Goal: Use online tool/utility: Utilize a website feature to perform a specific function

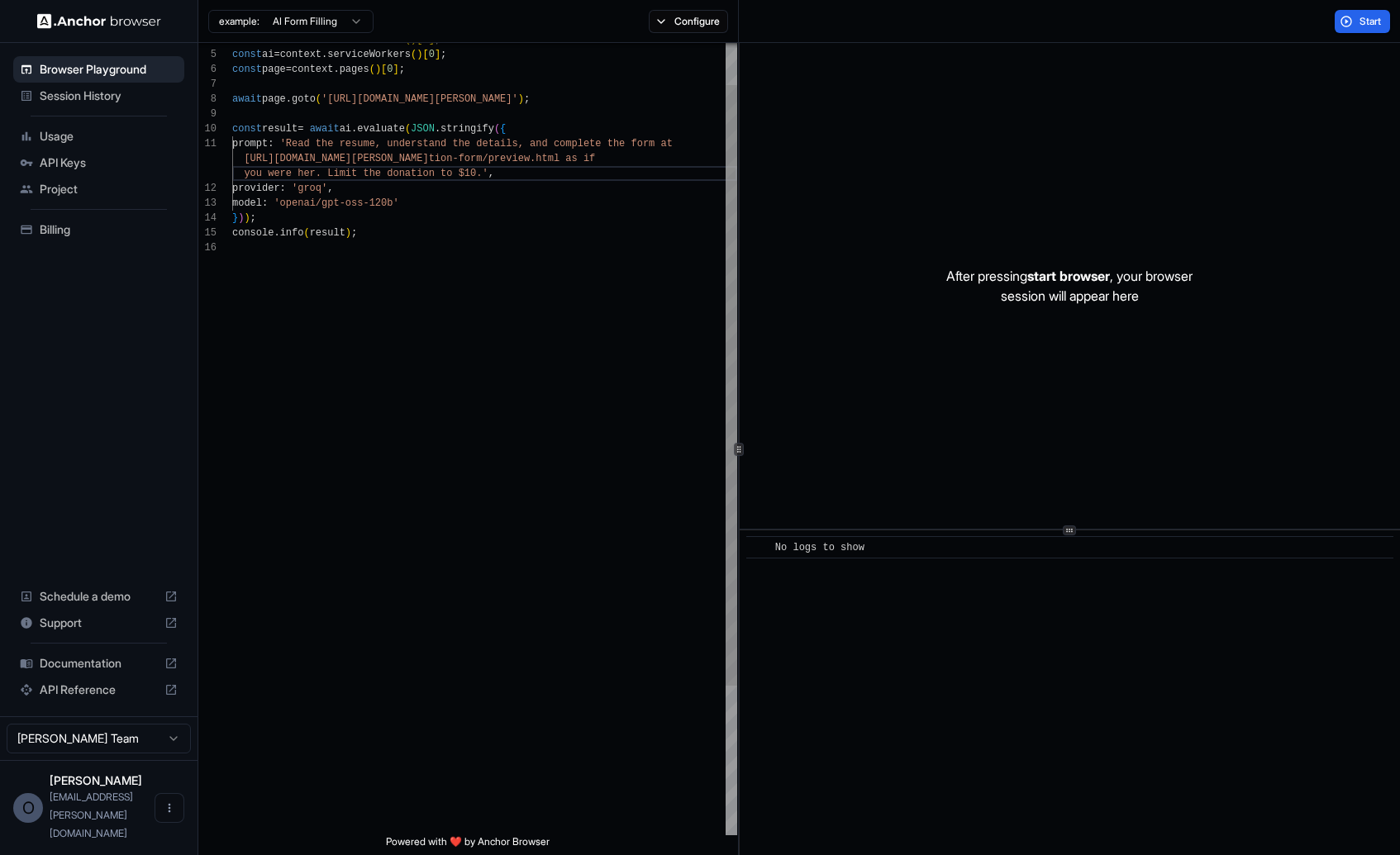
click at [308, 409] on div "const context = browser . contexts ( ) [ 0 ] ; const ai = context . serviceWork…" at bounding box center [484, 510] width 504 height 1045
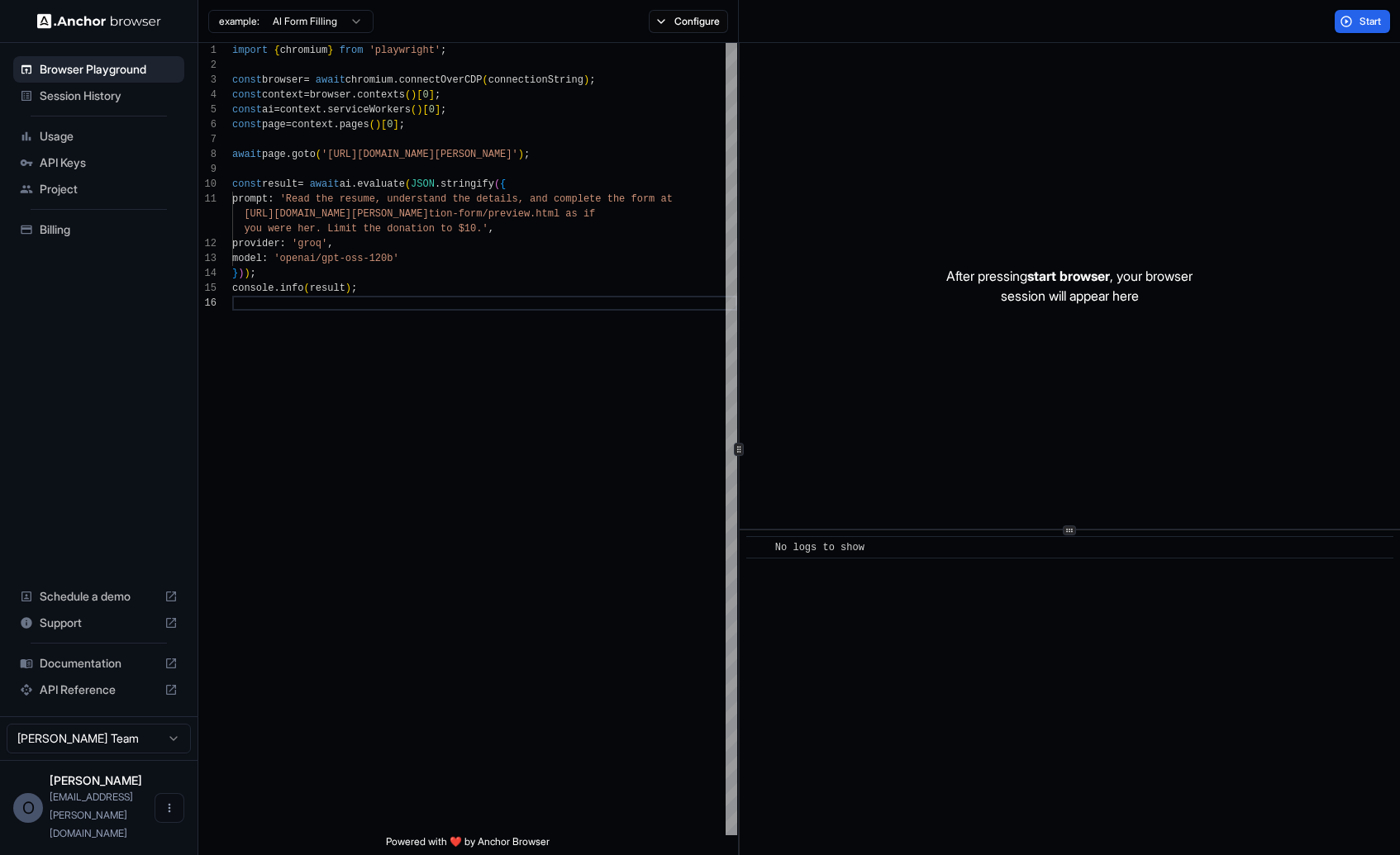
click at [101, 168] on span "API Keys" at bounding box center [108, 163] width 138 height 17
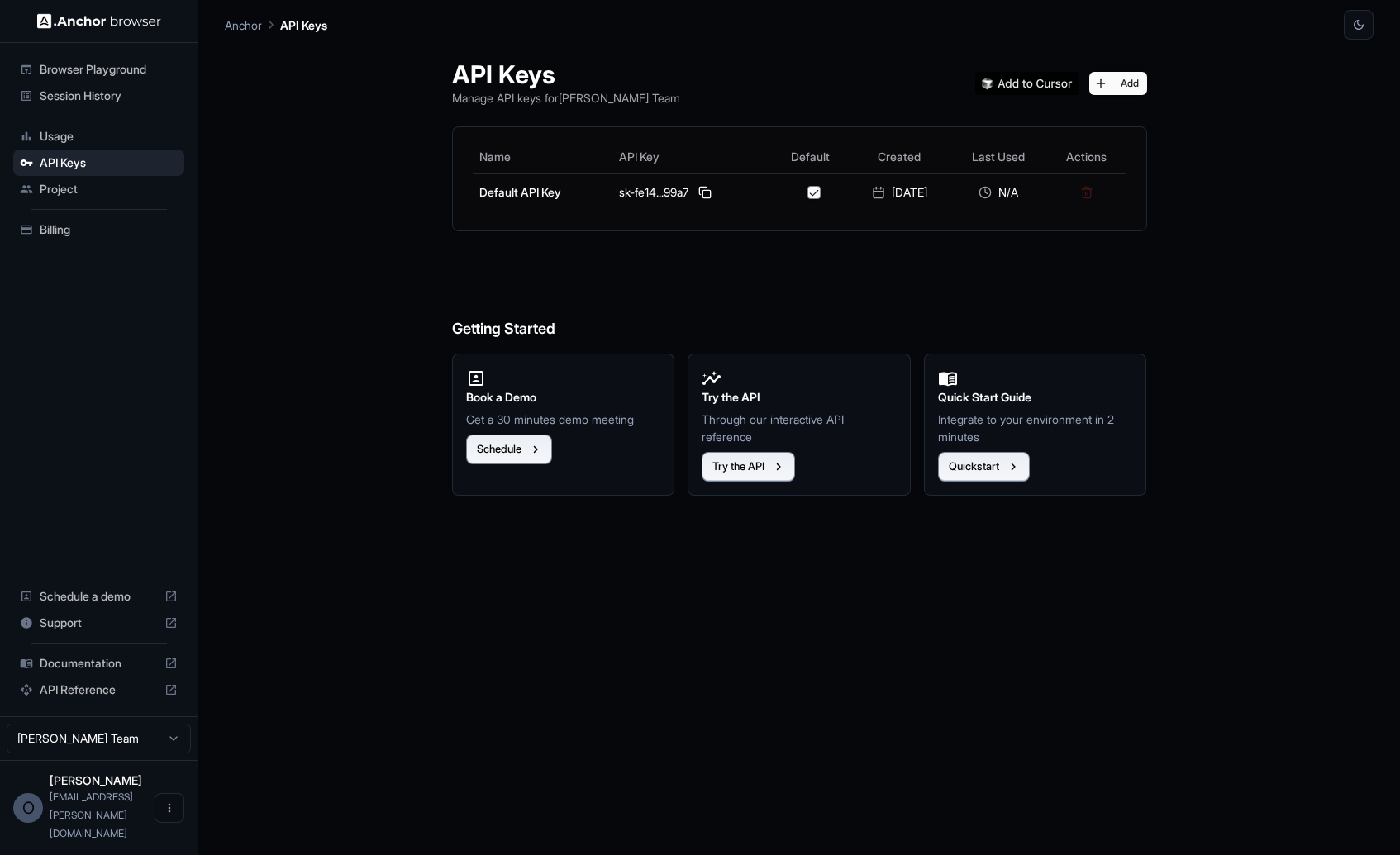
click at [321, 188] on div "API Keys Manage API keys for [PERSON_NAME] Team Add Name API Key Default Create…" at bounding box center [799, 447] width 1149 height 815
click at [78, 92] on span "Session History" at bounding box center [108, 96] width 138 height 17
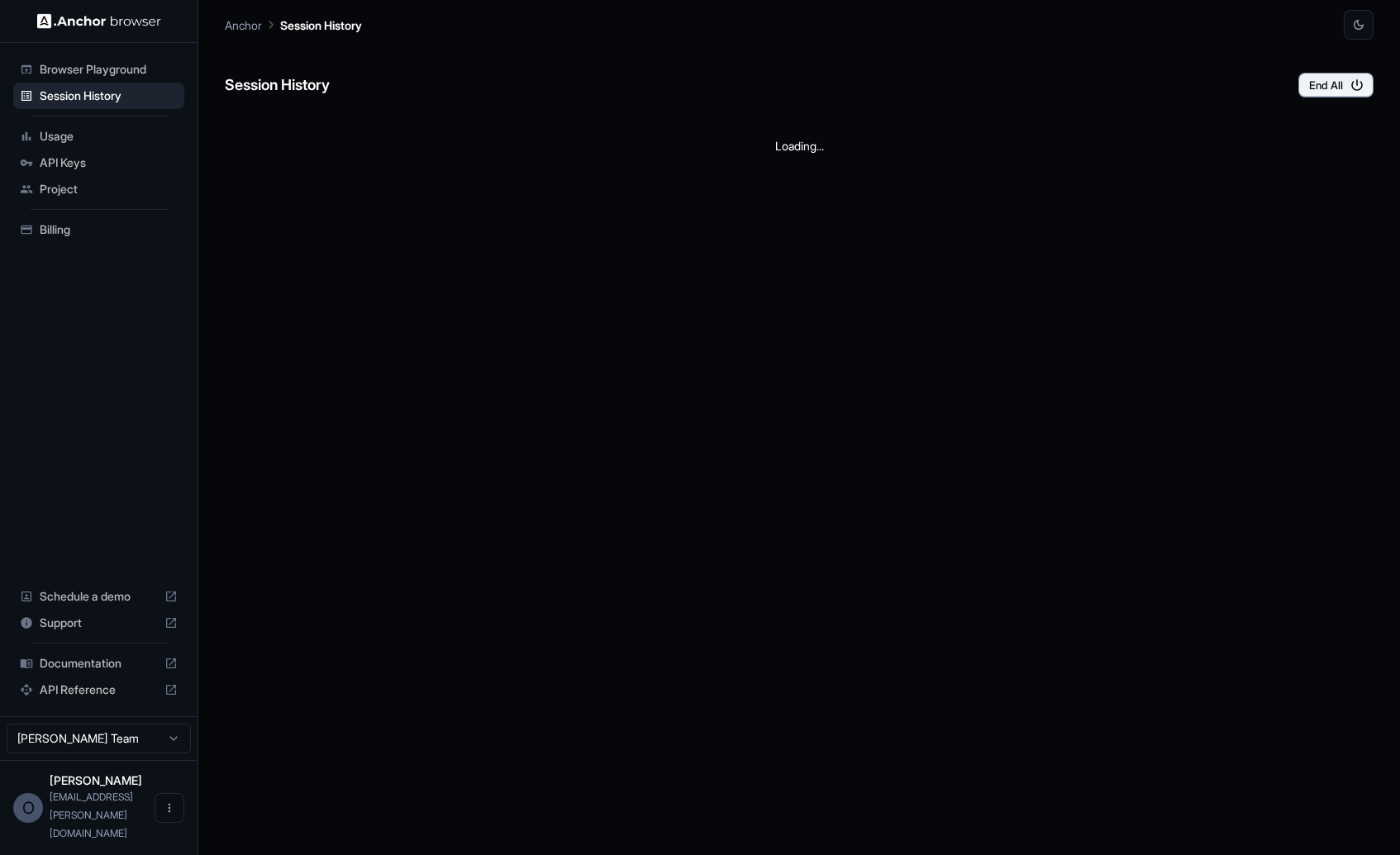
click at [76, 79] on div "Browser Playground" at bounding box center [98, 69] width 171 height 26
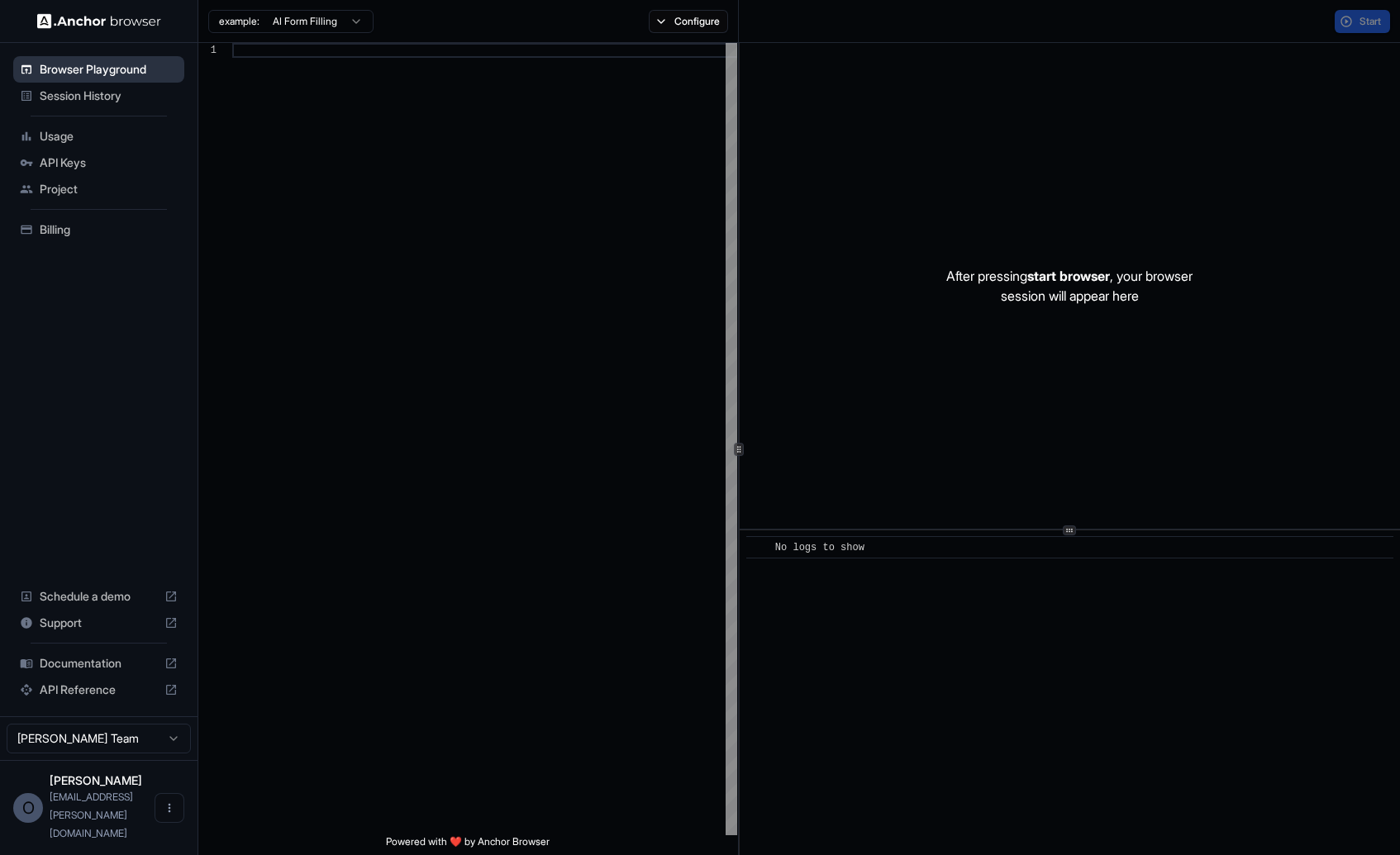
scroll to position [149, 0]
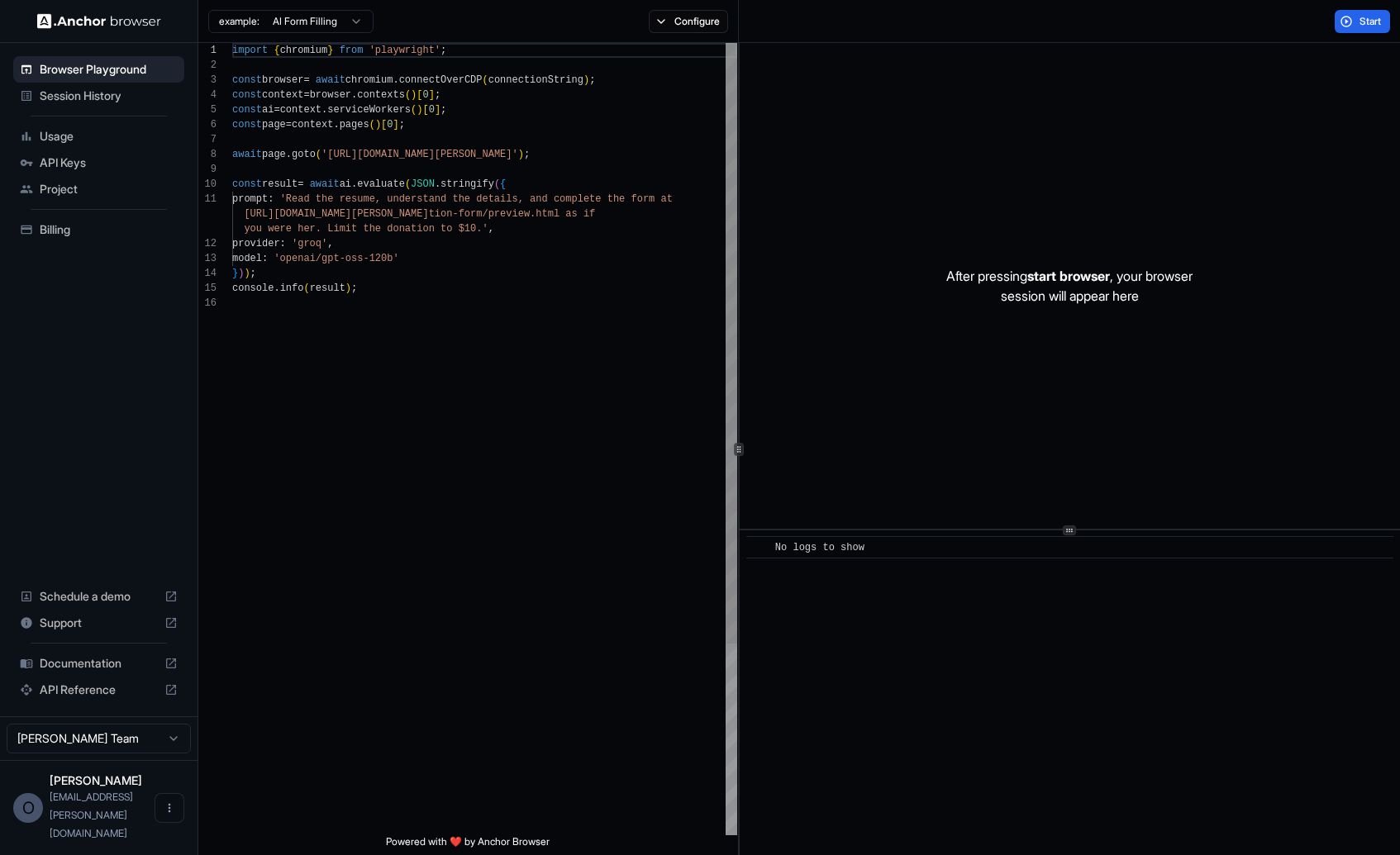
type textarea "**********"
click at [577, 421] on div "import { chromium } from 'playwright' ; const browser = await chromium . connec…" at bounding box center [484, 565] width 504 height 1045
click at [1366, 23] on span "Start" at bounding box center [1370, 21] width 23 height 13
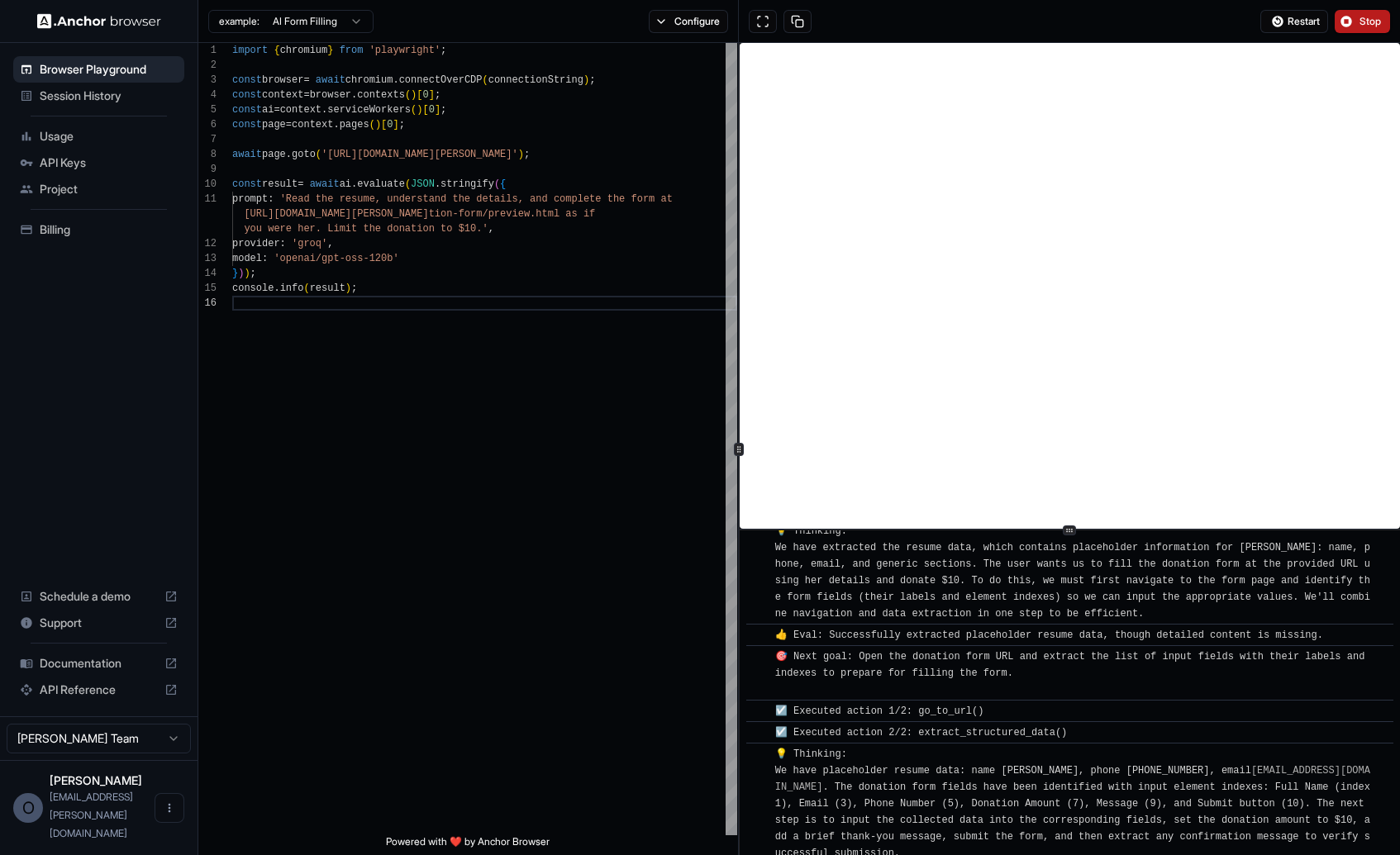
scroll to position [370, 0]
